Goal: Check status: Check status

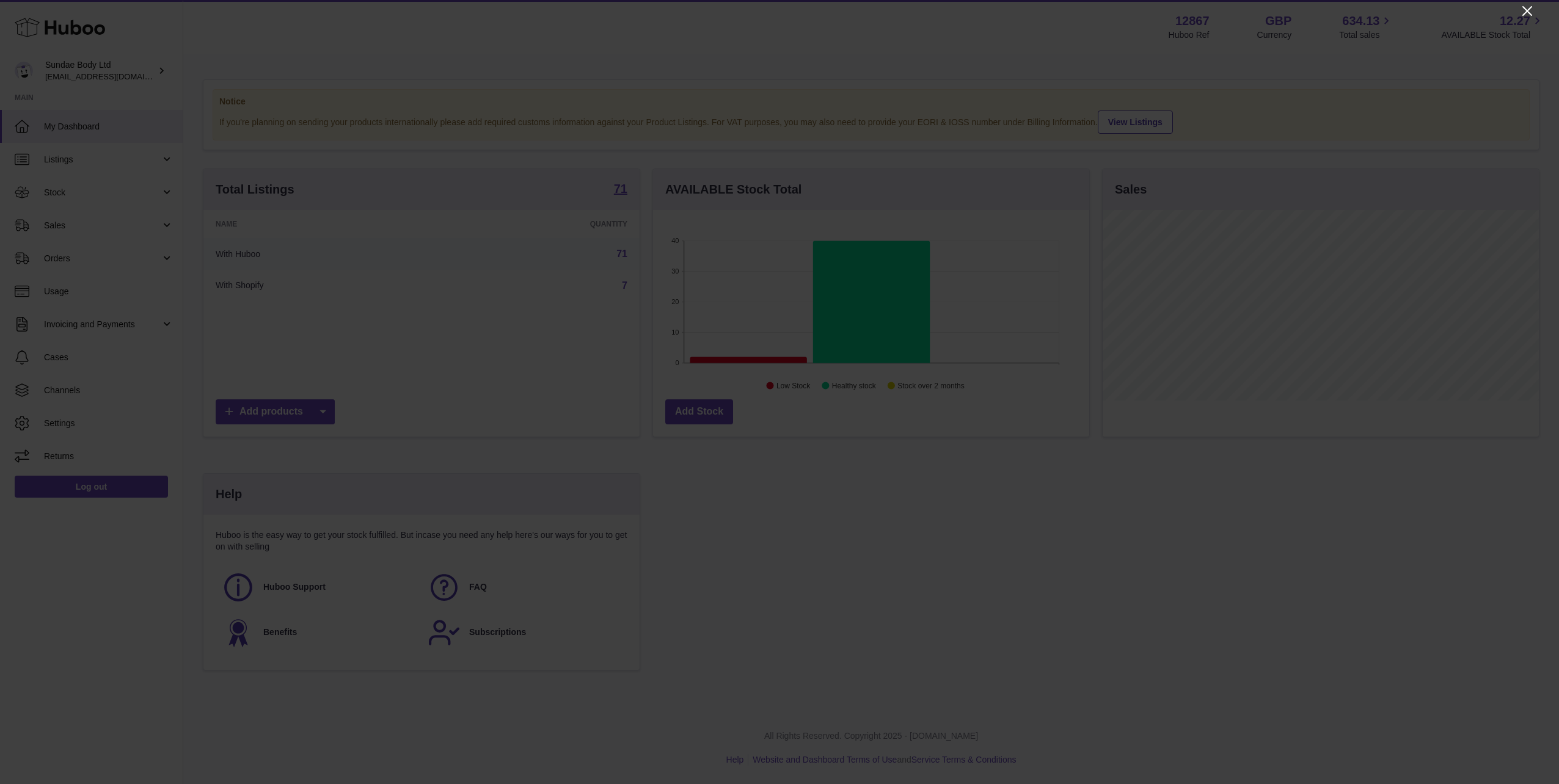
click at [1524, 10] on icon "Close" at bounding box center [1527, 11] width 15 height 15
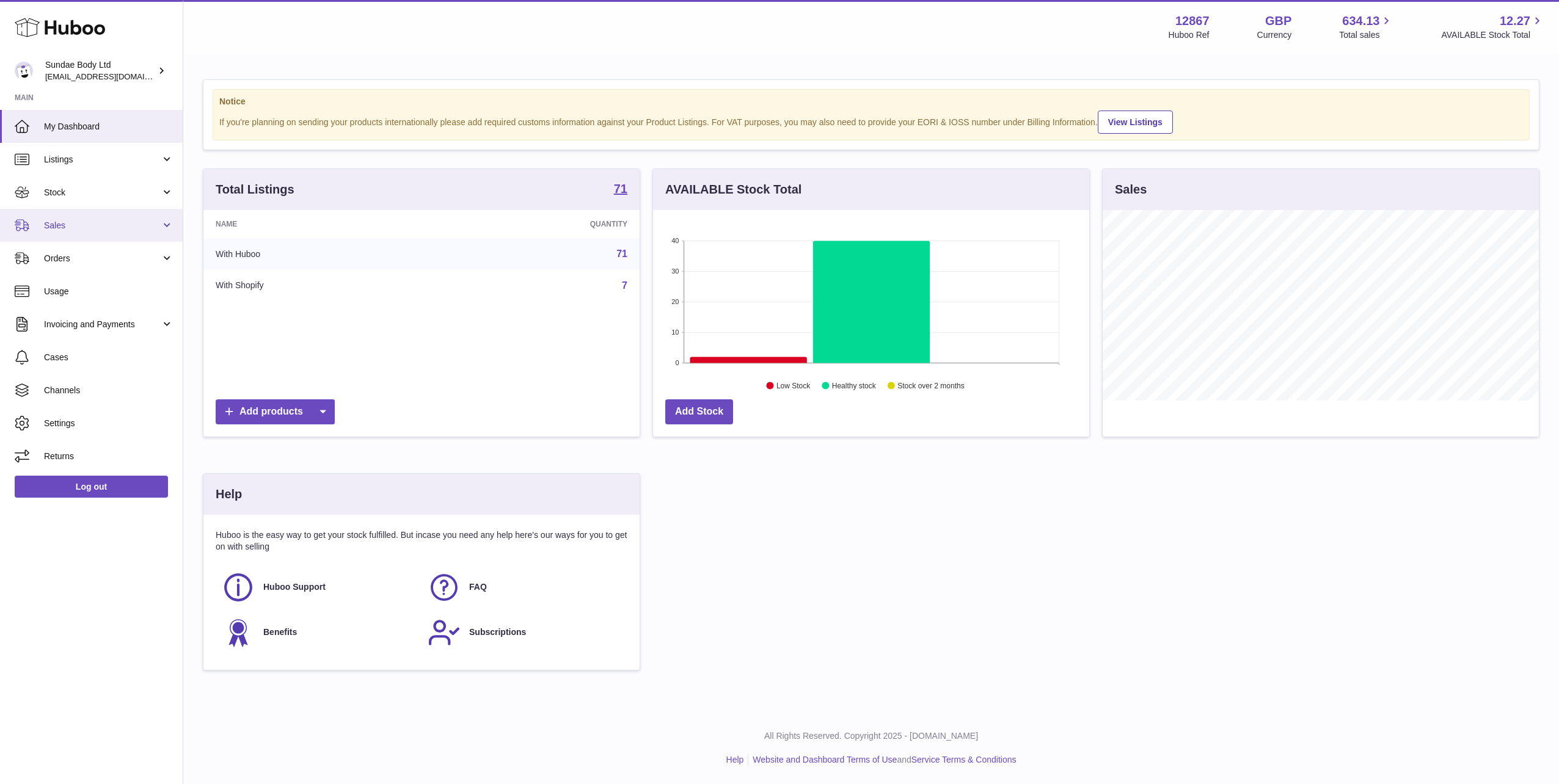
click at [66, 231] on span "Sales" at bounding box center [102, 225] width 116 height 12
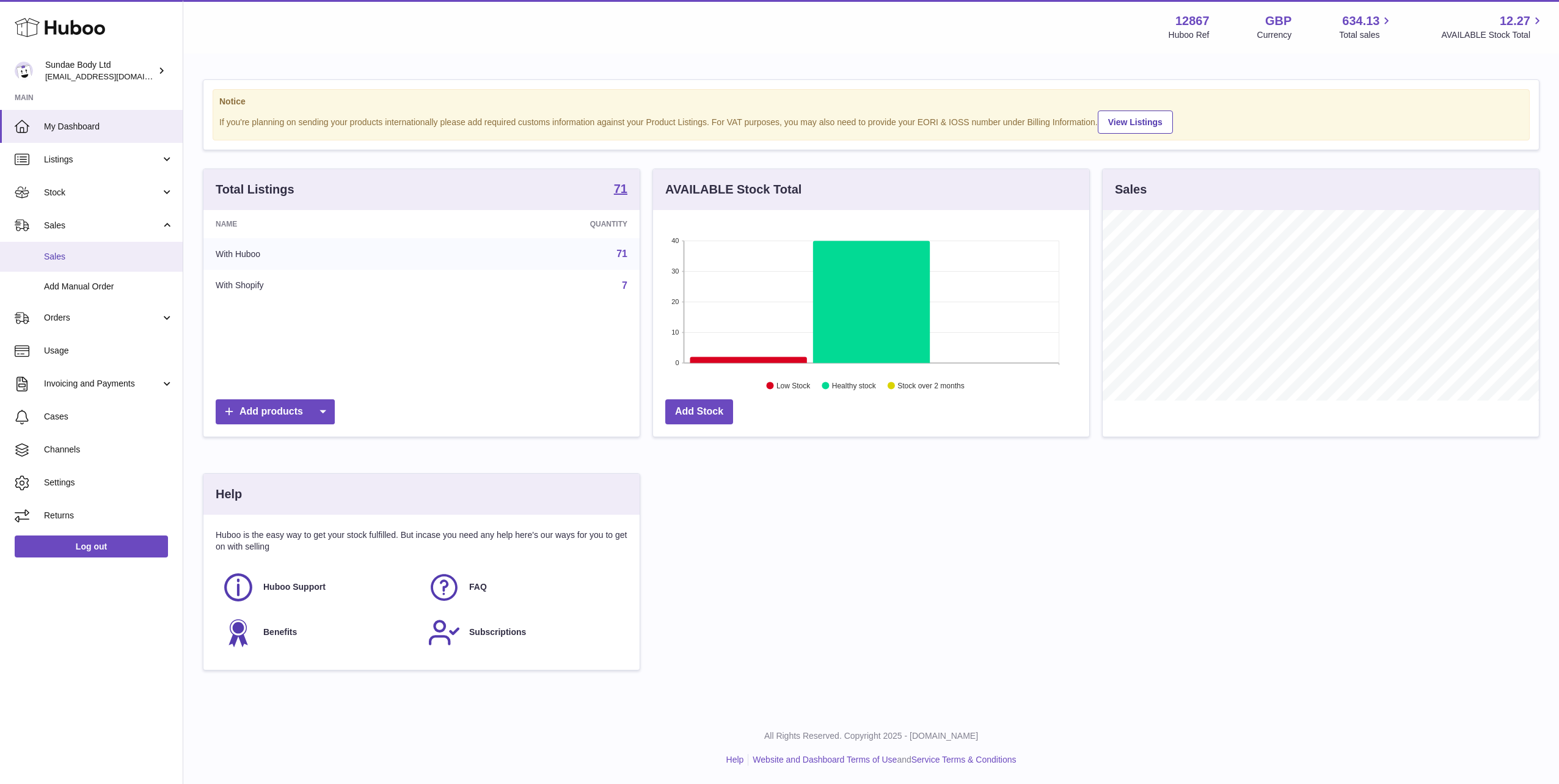
click at [64, 263] on link "Sales" at bounding box center [91, 257] width 183 height 30
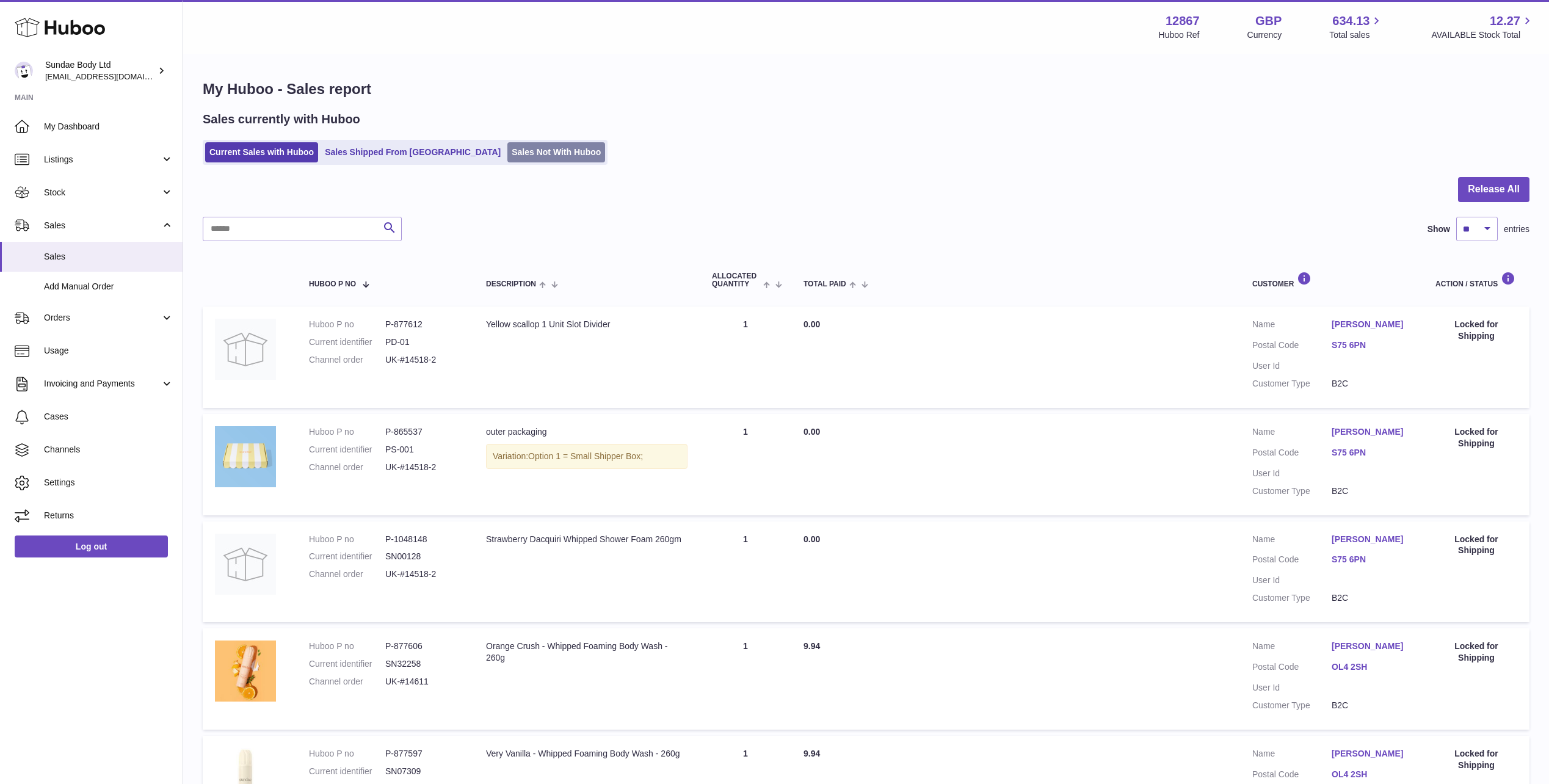
click at [507, 151] on link "Sales Not With Huboo" at bounding box center [556, 152] width 98 height 20
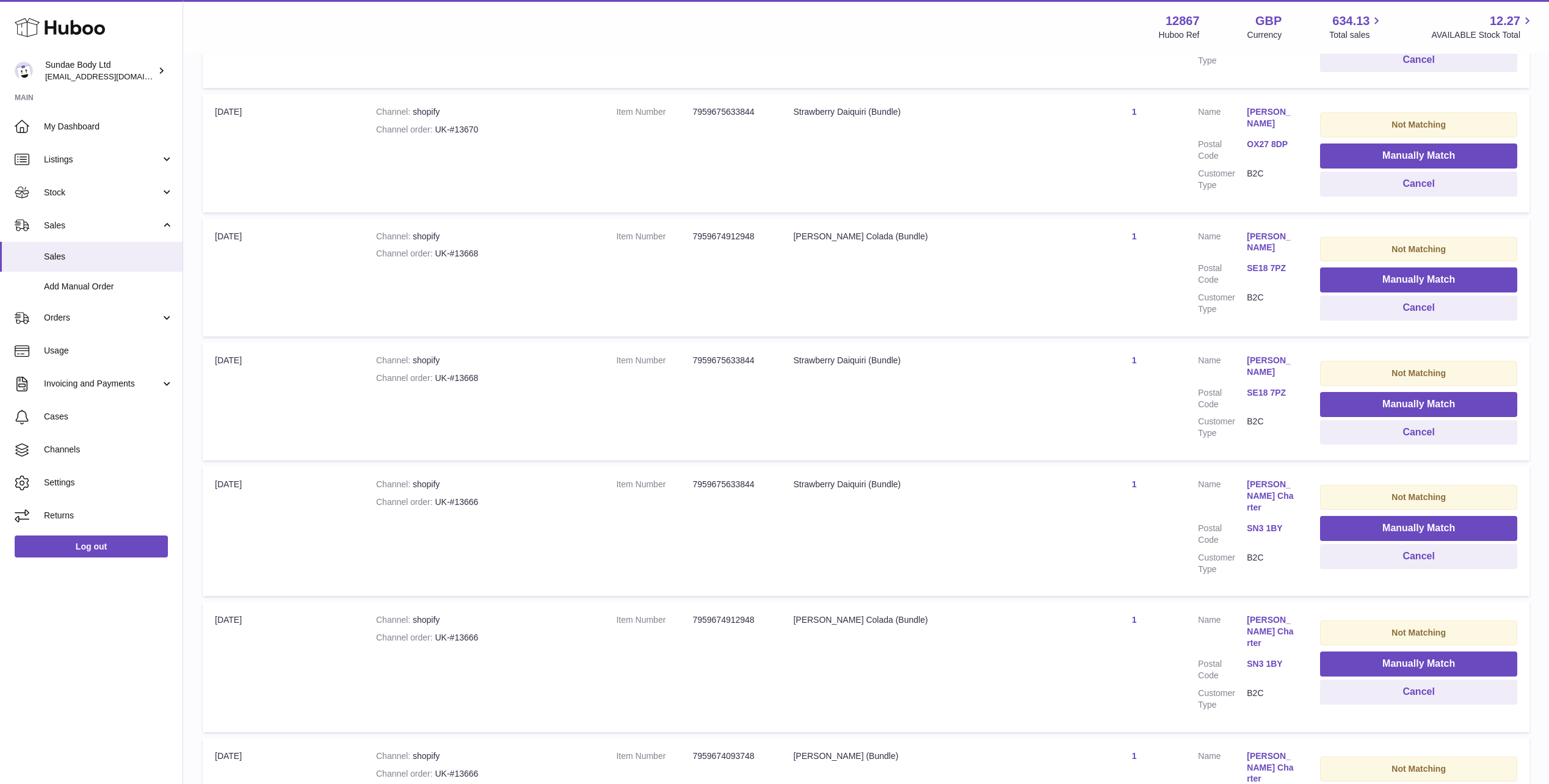
scroll to position [855, 0]
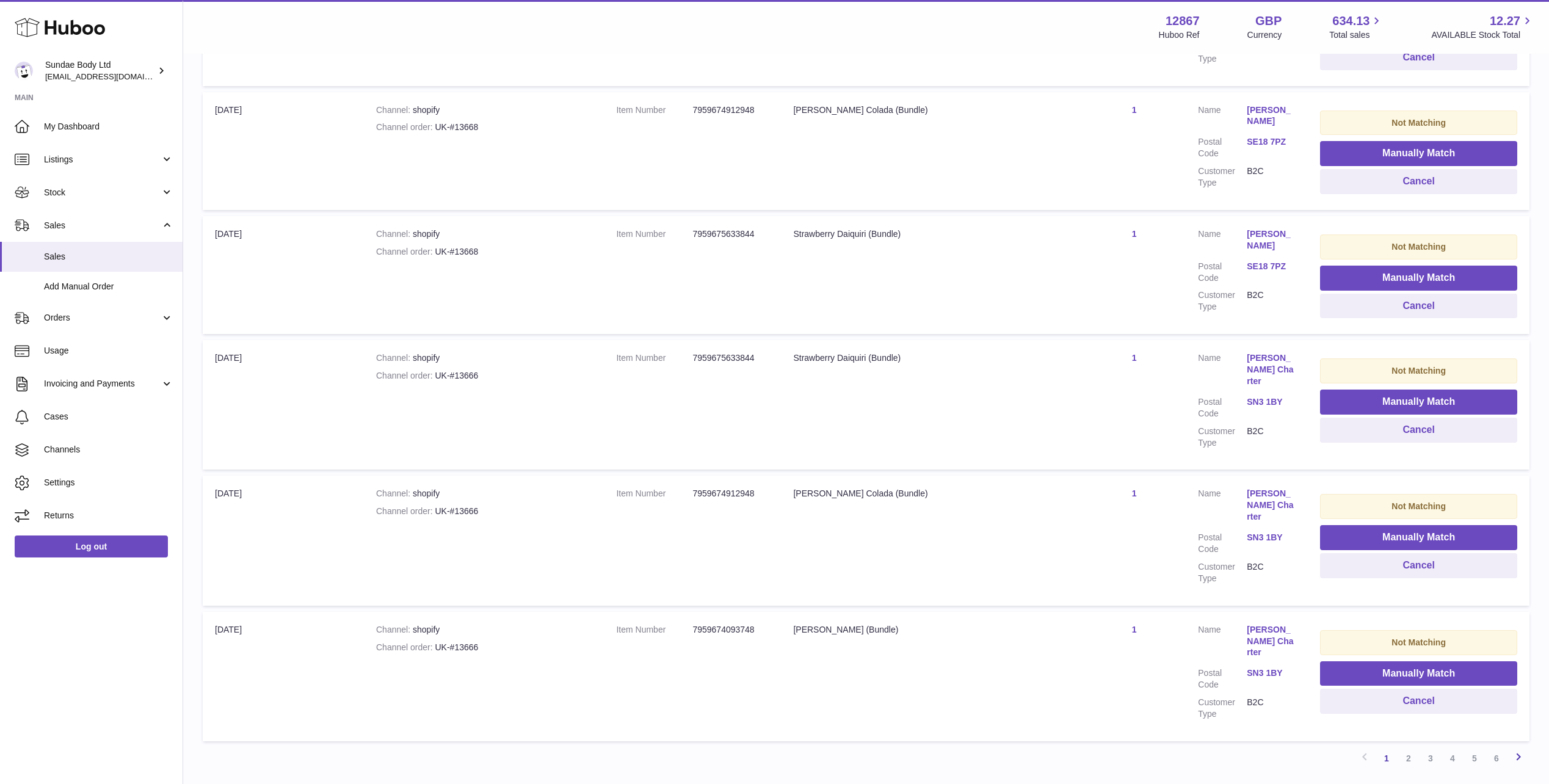
click at [1521, 749] on icon at bounding box center [1518, 756] width 15 height 15
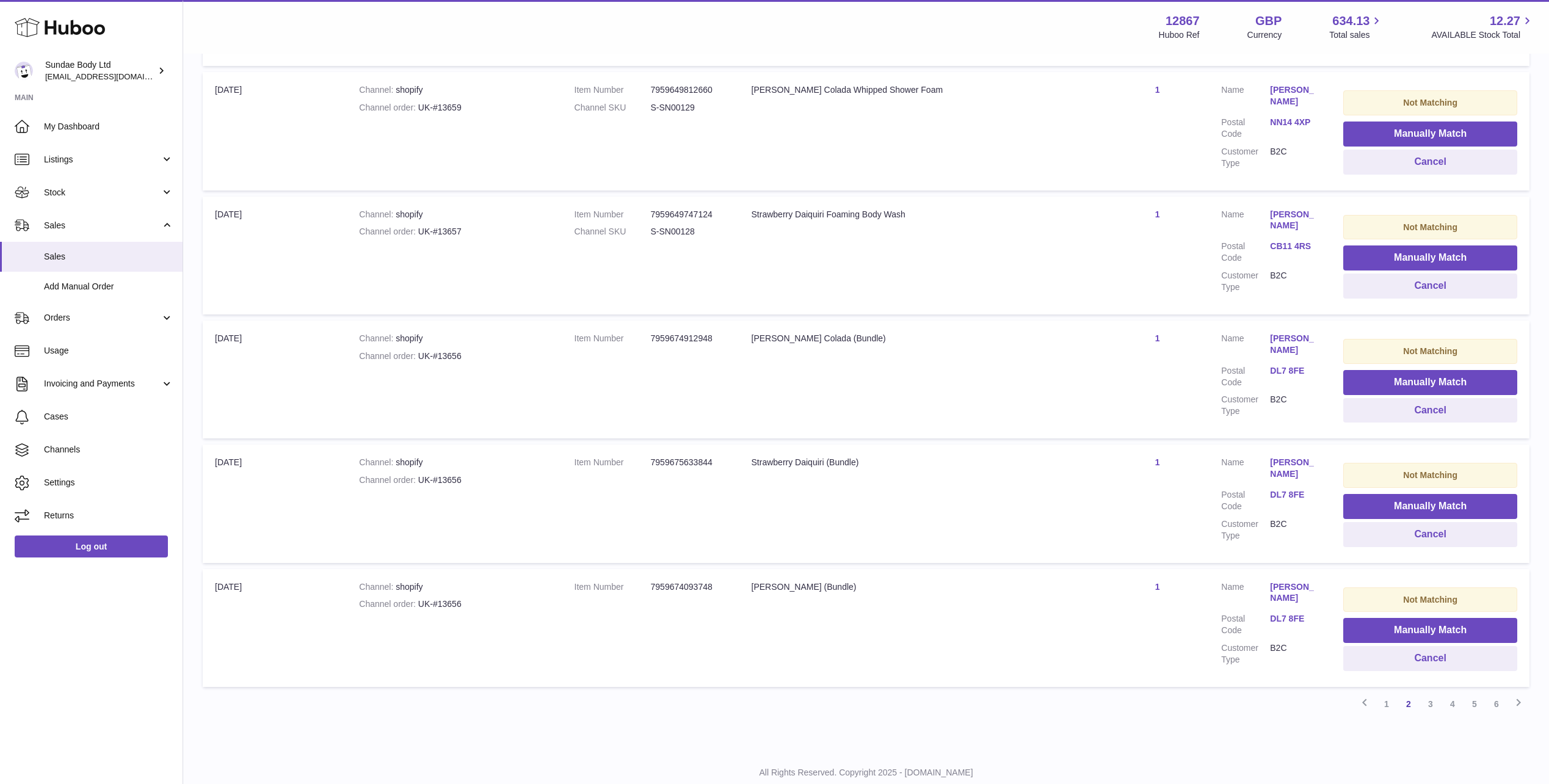
scroll to position [911, 0]
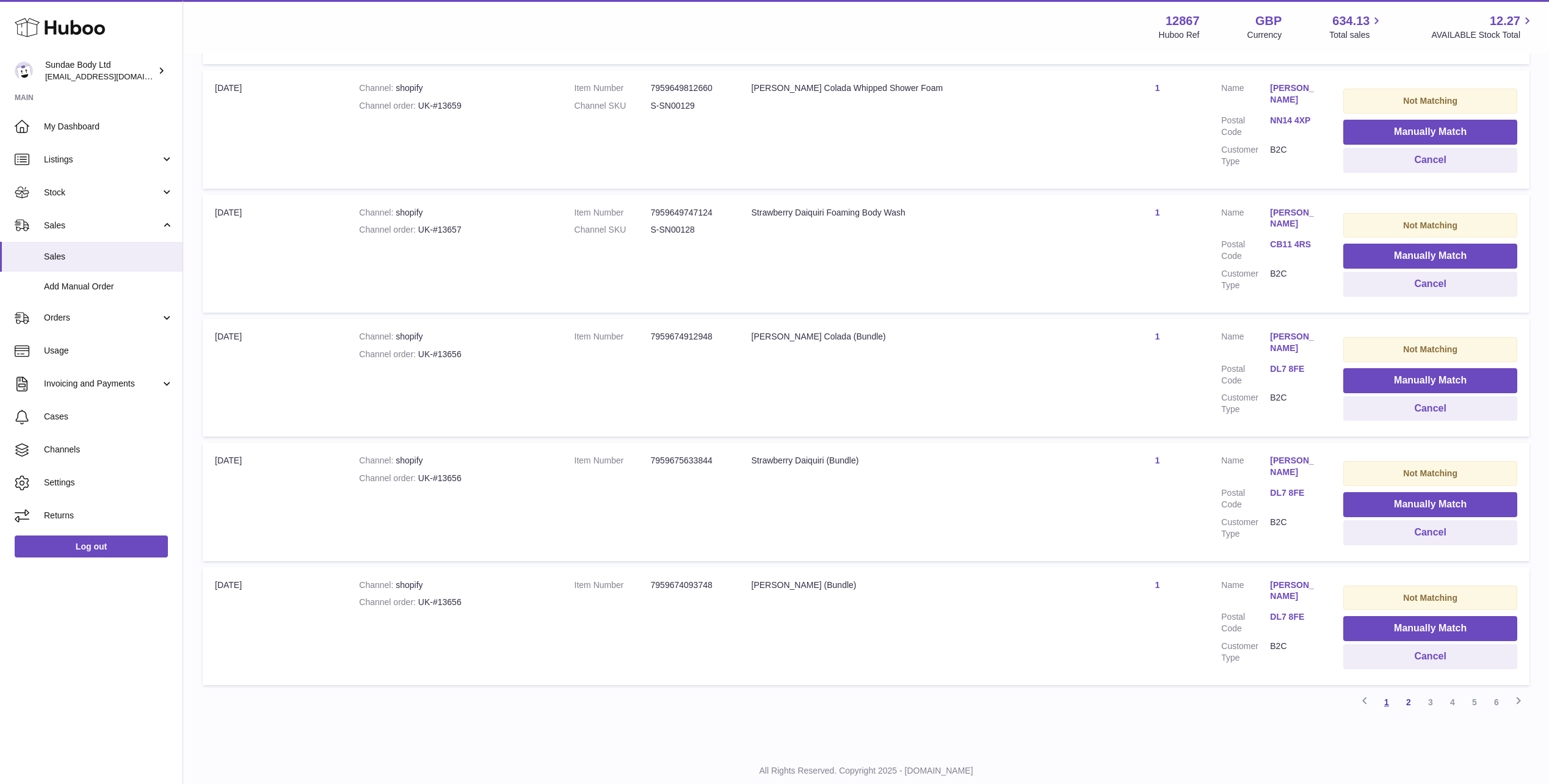
click at [1387, 691] on link "1" at bounding box center [1387, 702] width 22 height 22
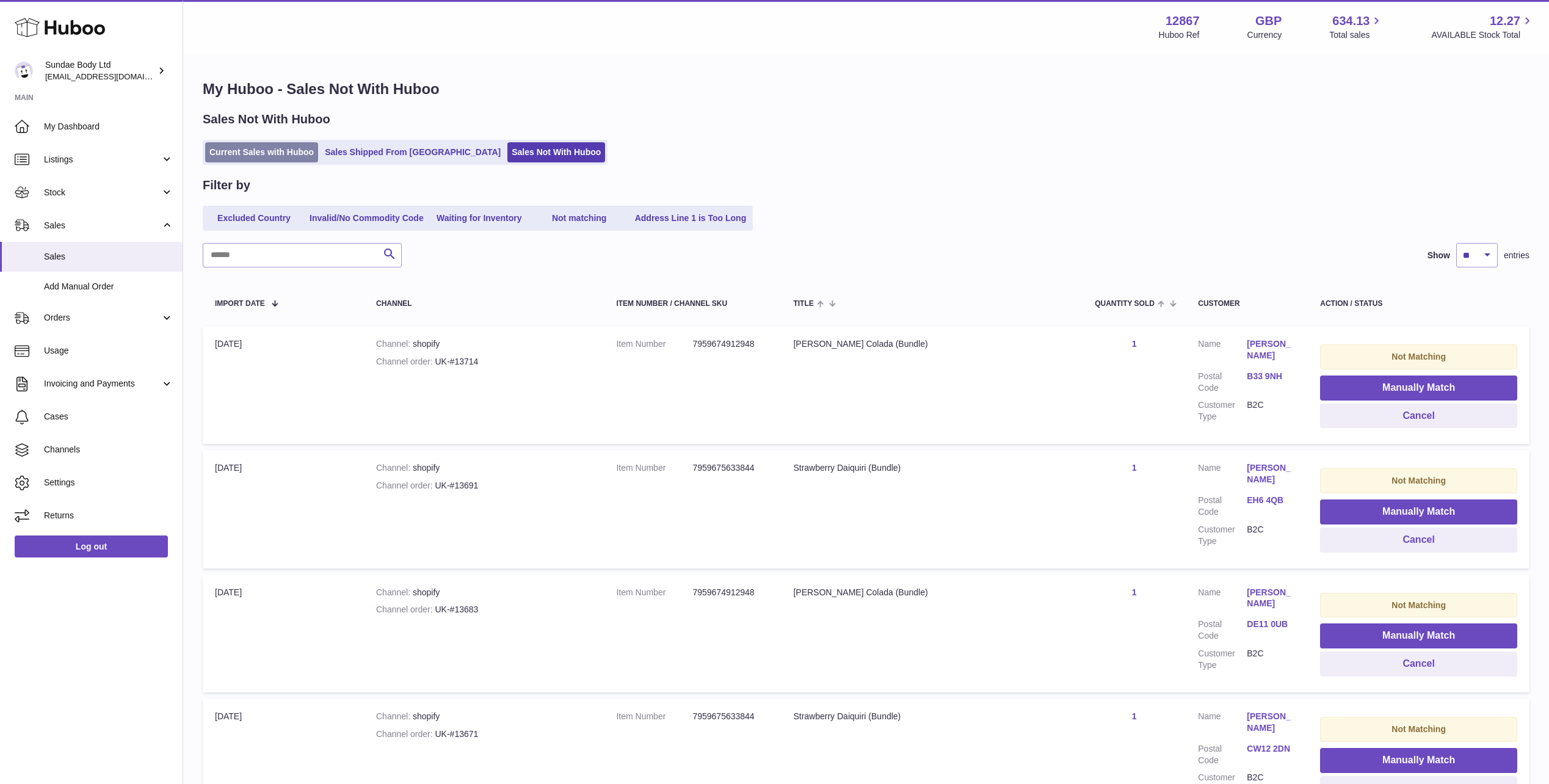
click at [273, 157] on link "Current Sales with Huboo" at bounding box center [262, 152] width 113 height 20
